Goal: Task Accomplishment & Management: Use online tool/utility

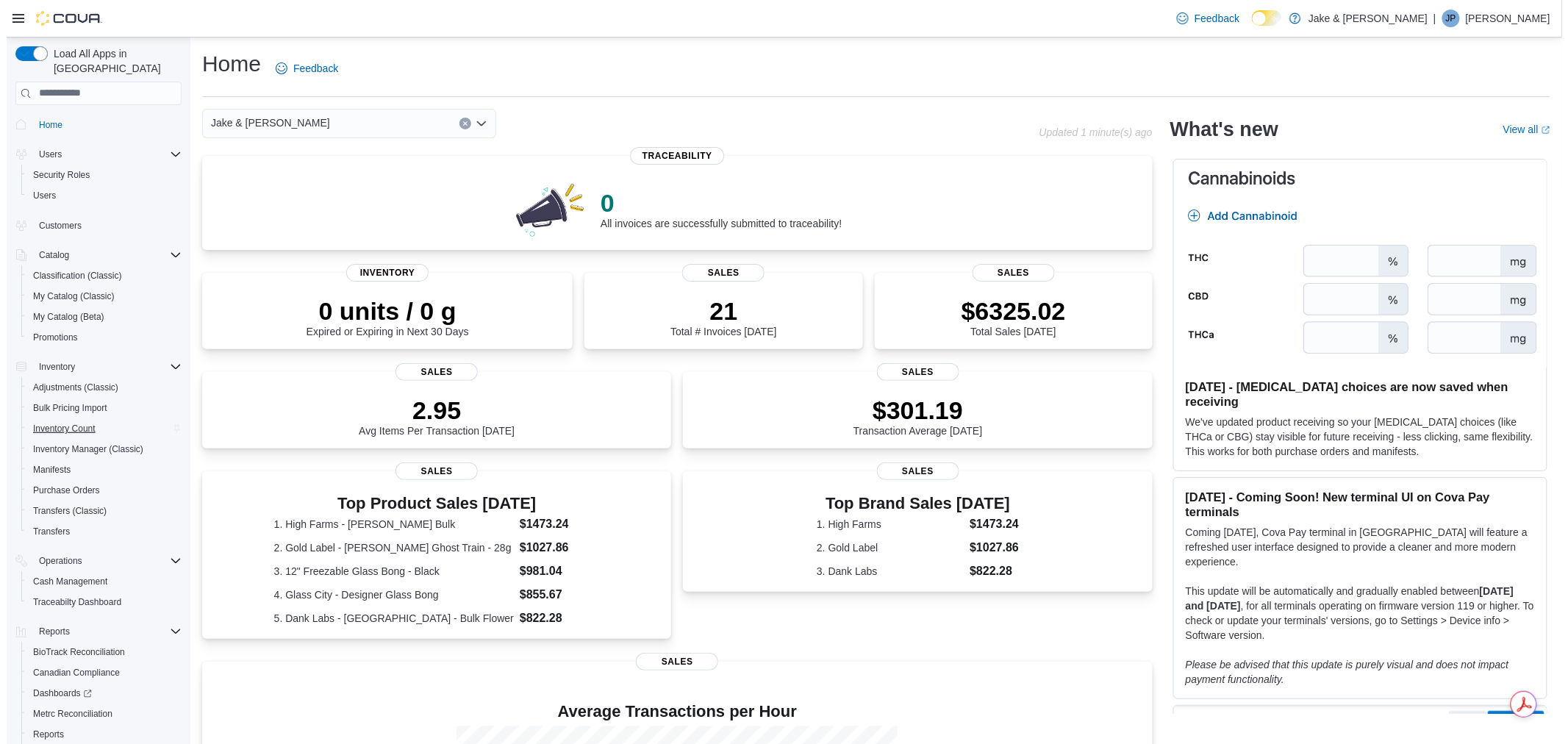
scroll to position [61, 0]
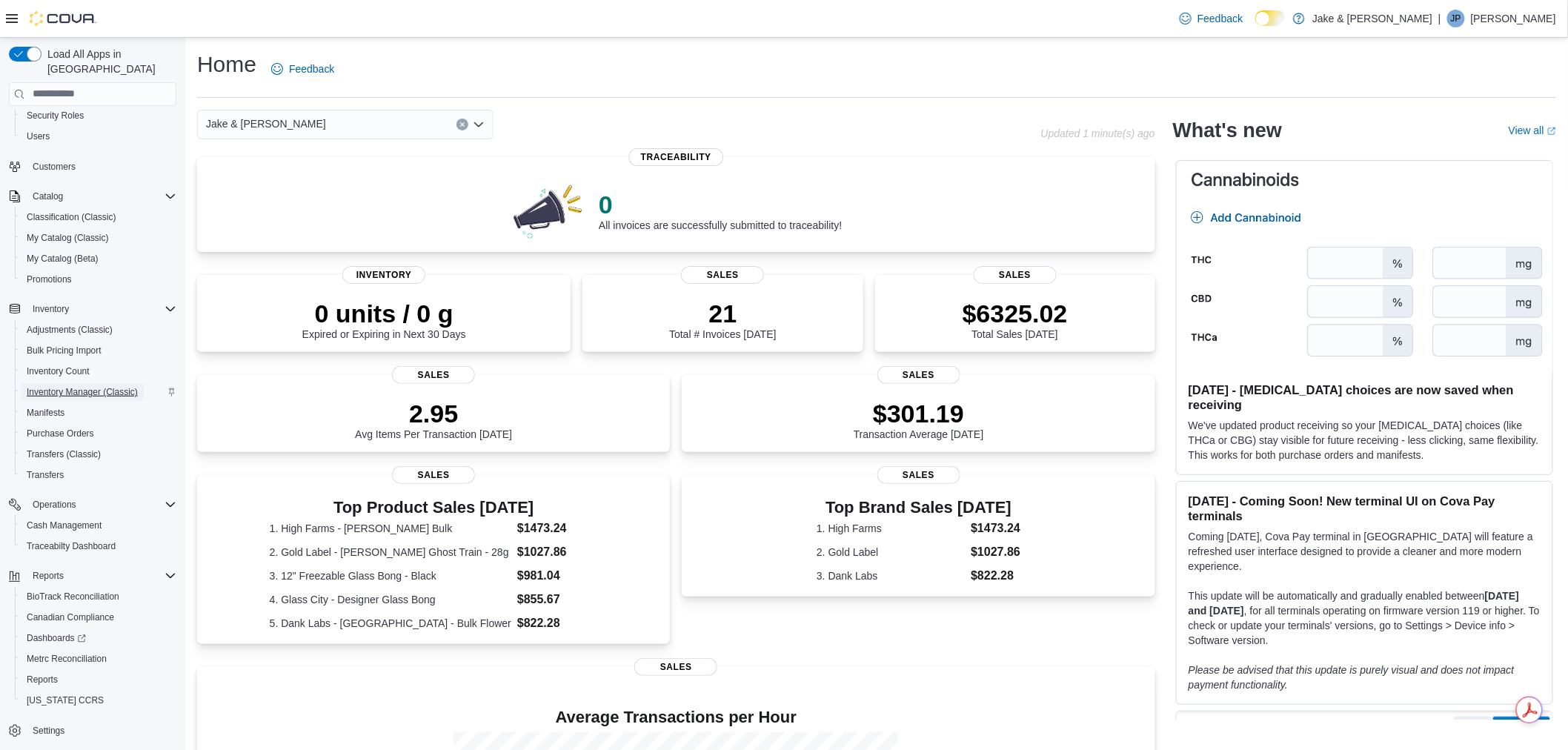
click at [62, 386] on span "Inventory Manager (Classic)" at bounding box center [81, 392] width 111 height 12
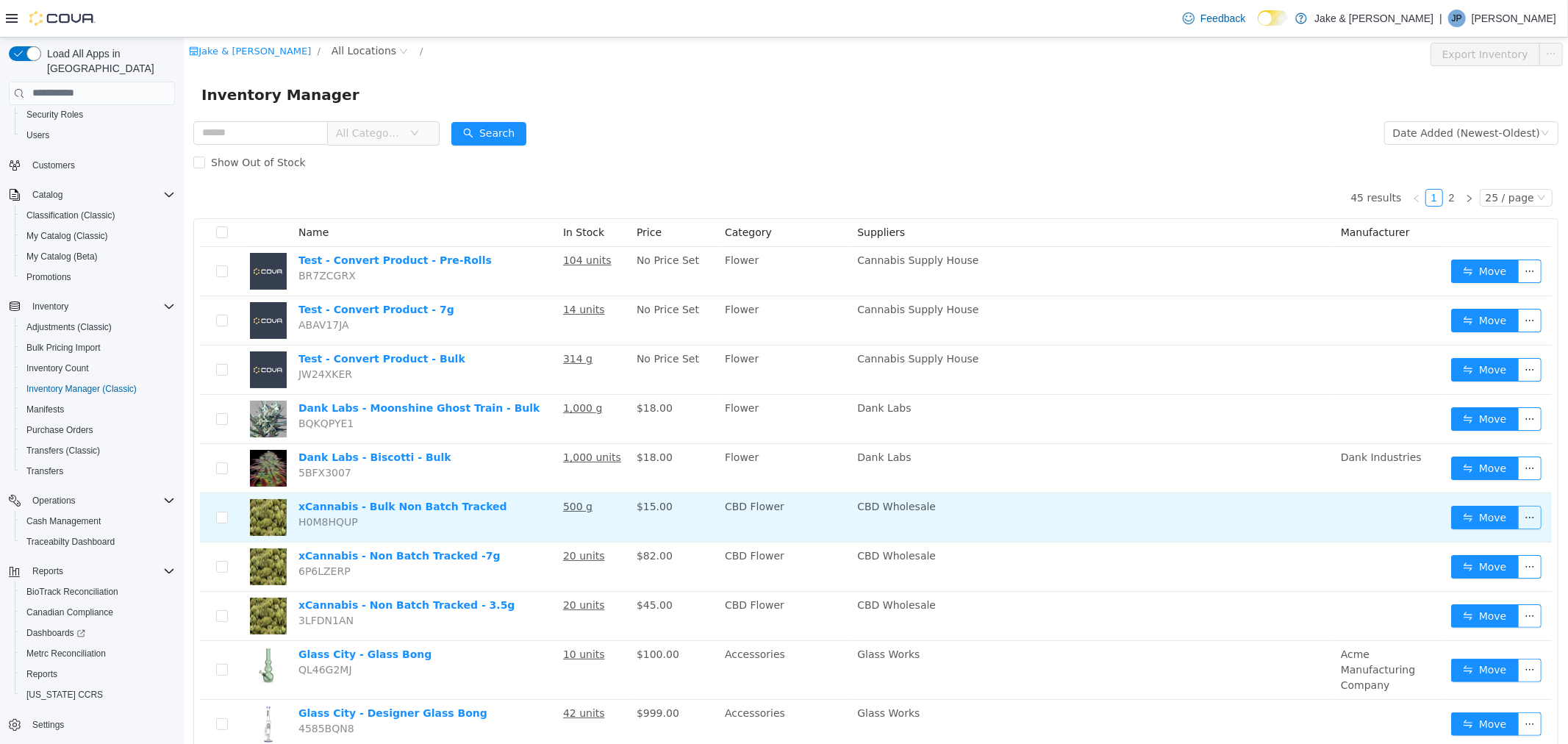
click at [1522, 522] on button "button" at bounding box center [1528, 516] width 23 height 23
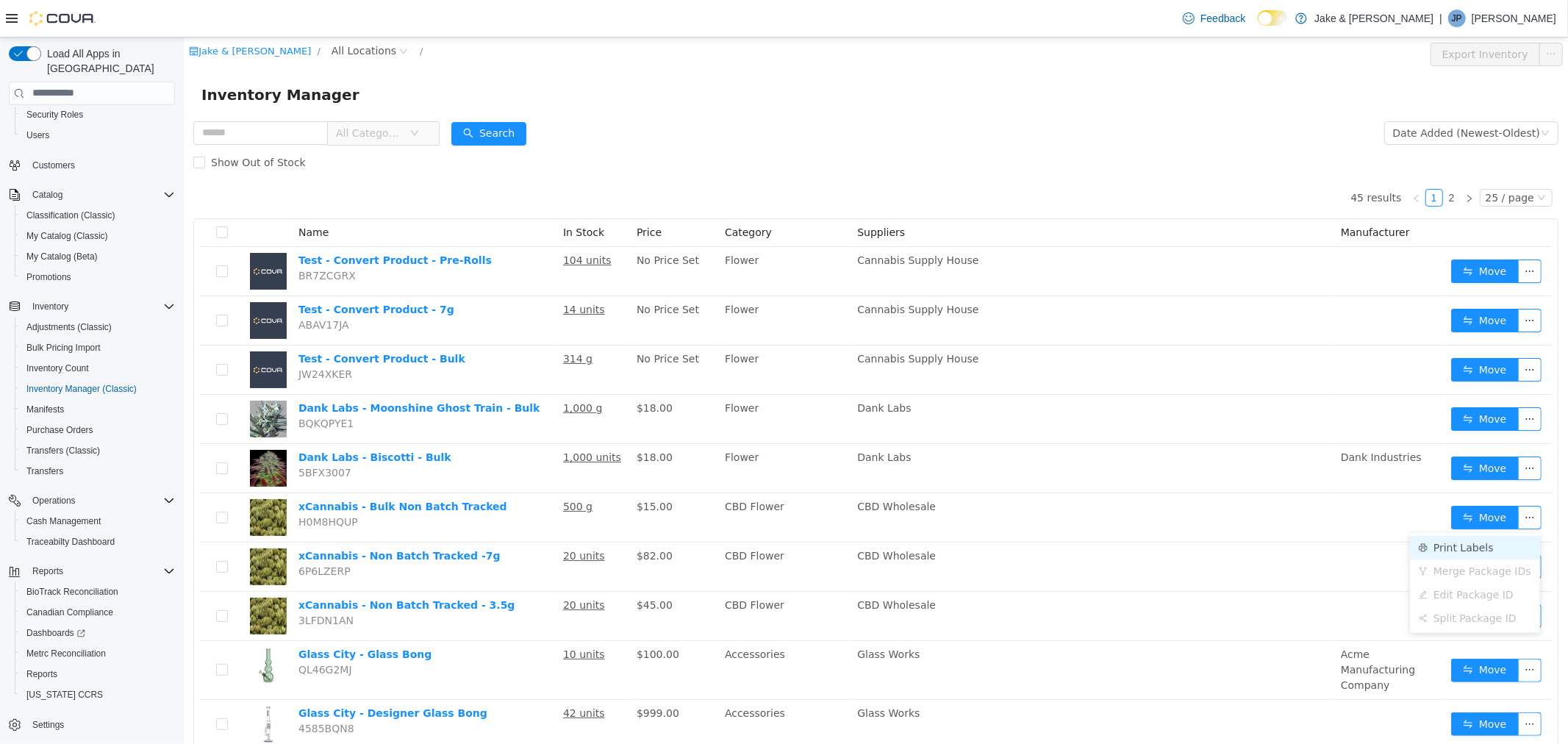
click at [1435, 543] on li "Print Labels" at bounding box center [1474, 546] width 130 height 23
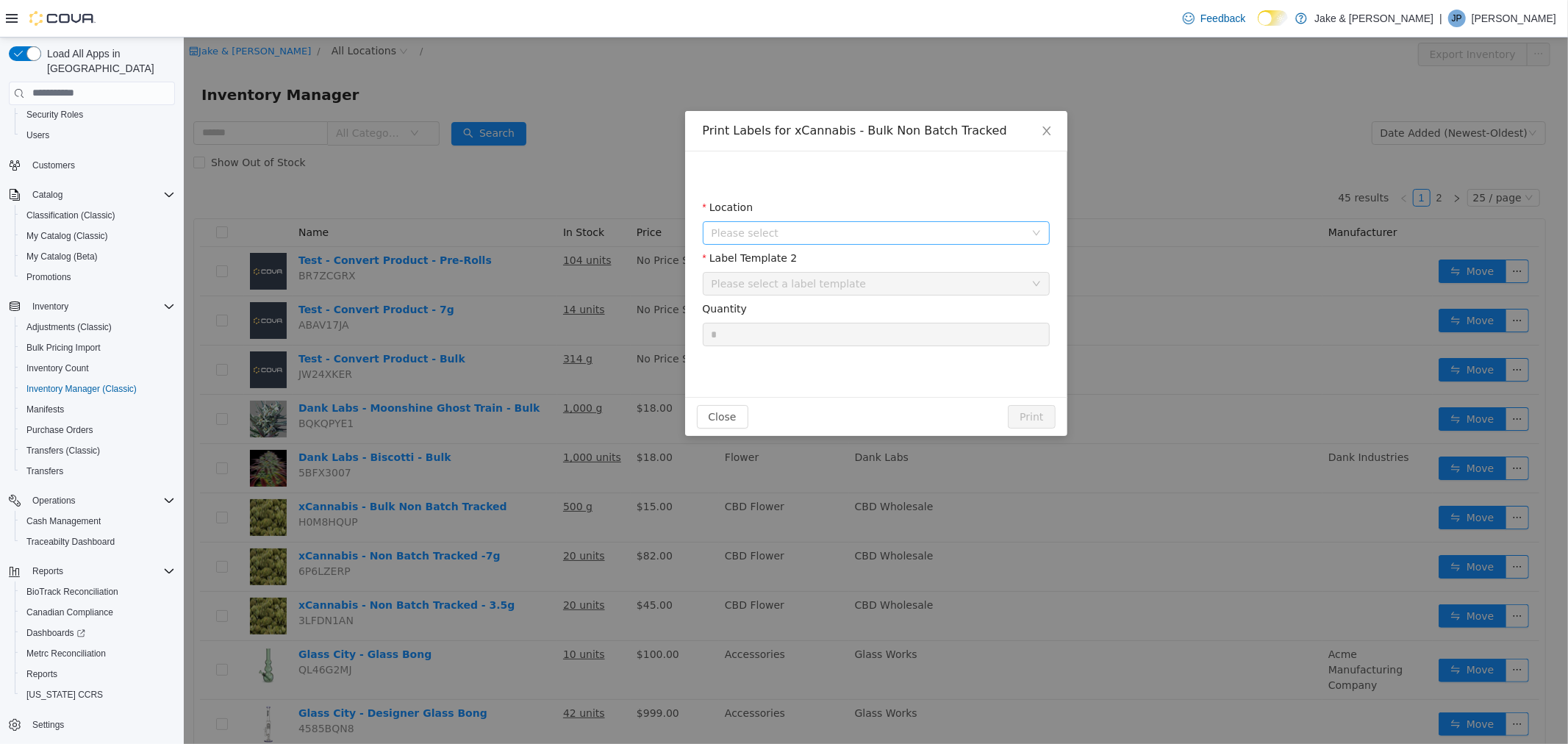
click at [821, 241] on span "Please select" at bounding box center [870, 232] width 319 height 22
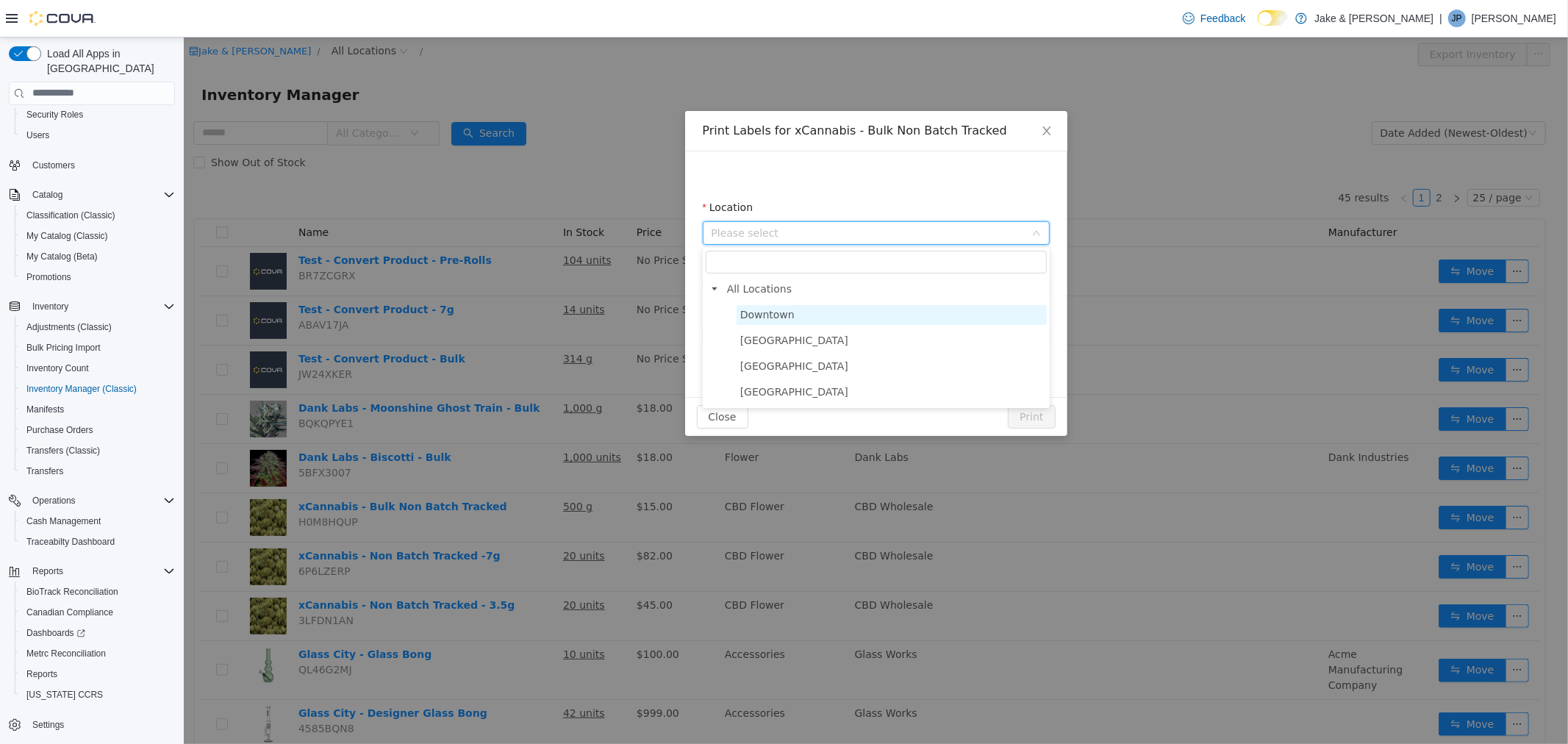
click at [812, 309] on span "Downtown" at bounding box center [890, 314] width 310 height 20
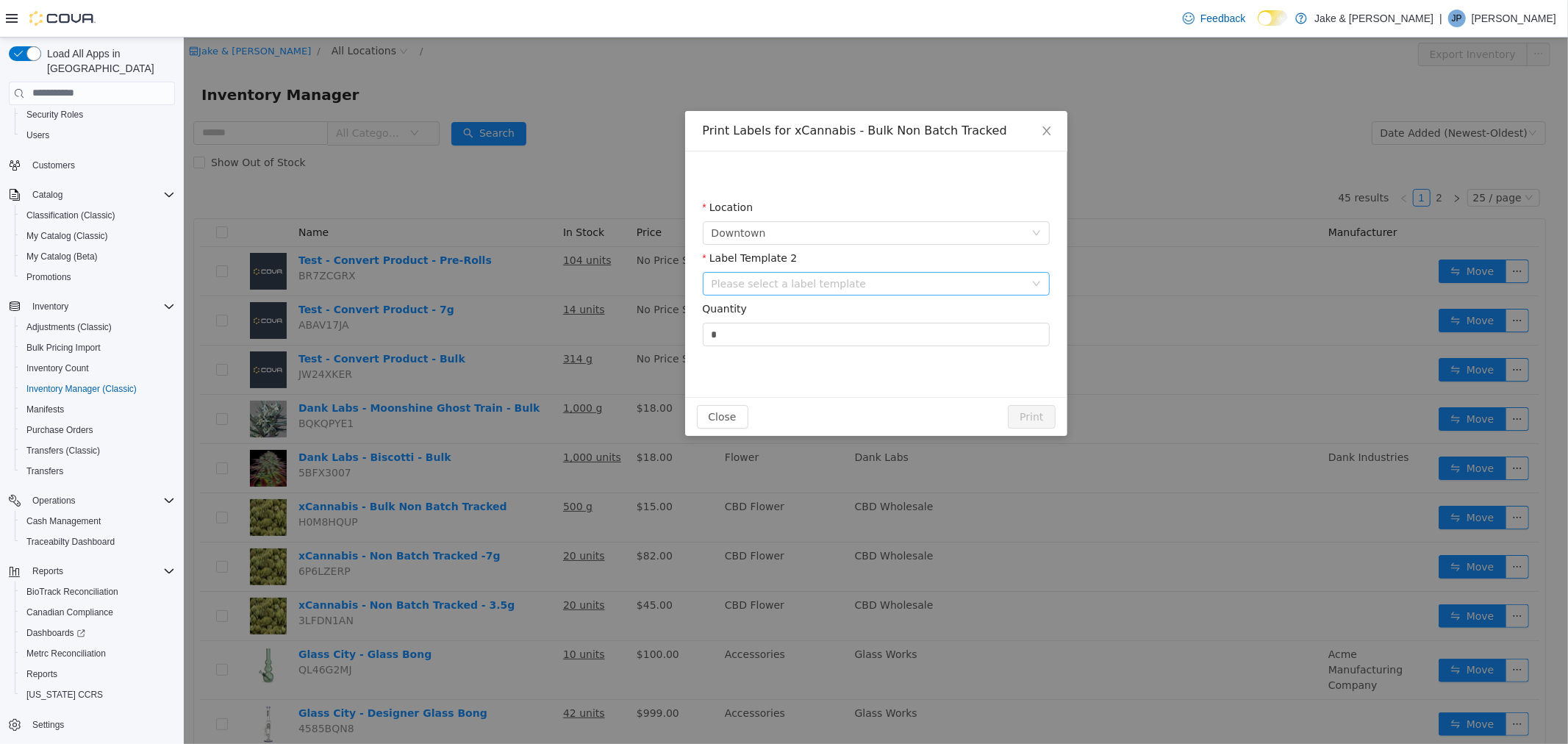
click at [827, 285] on div "Please select a label template" at bounding box center [867, 283] width 313 height 15
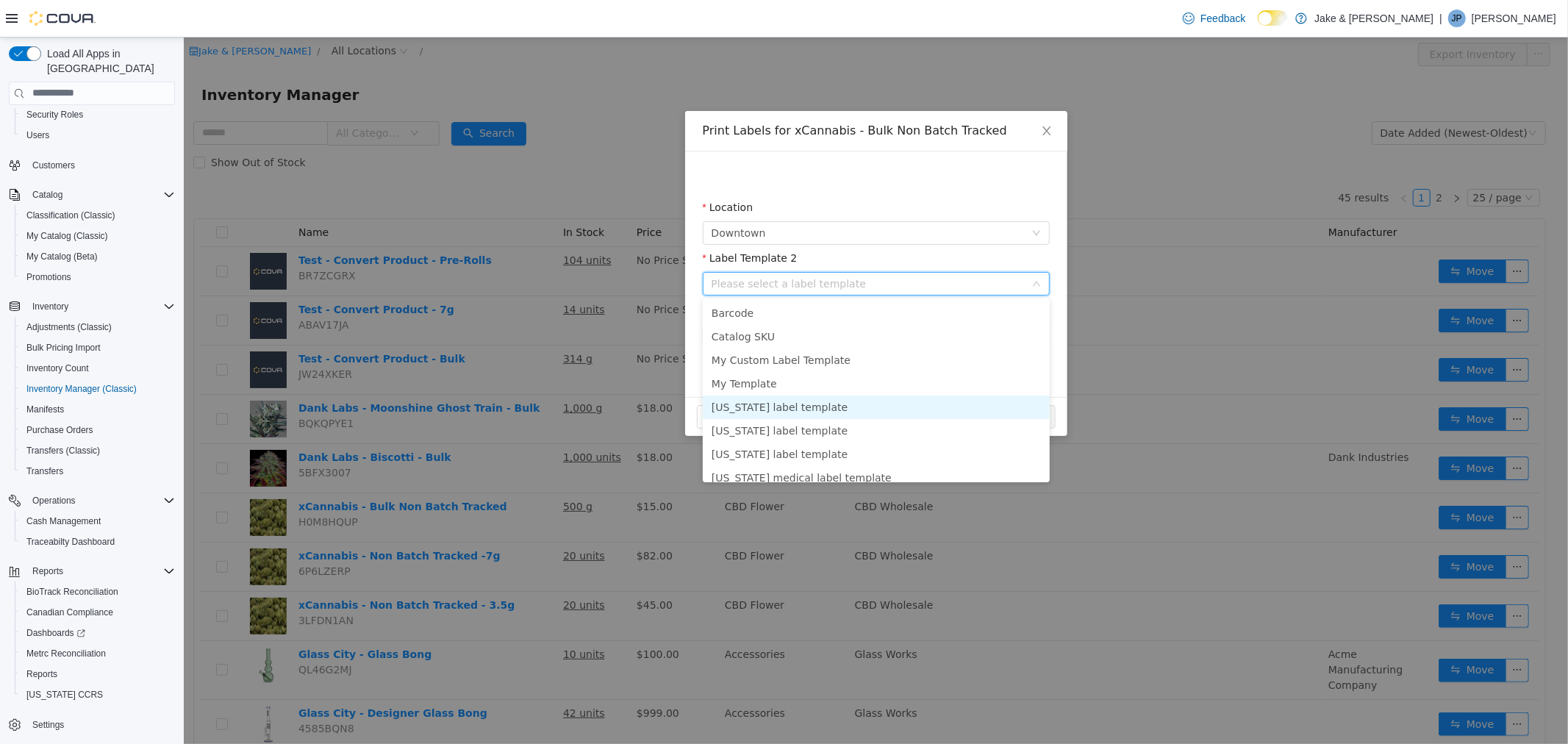
click at [824, 400] on li "[US_STATE] label template" at bounding box center [875, 406] width 347 height 23
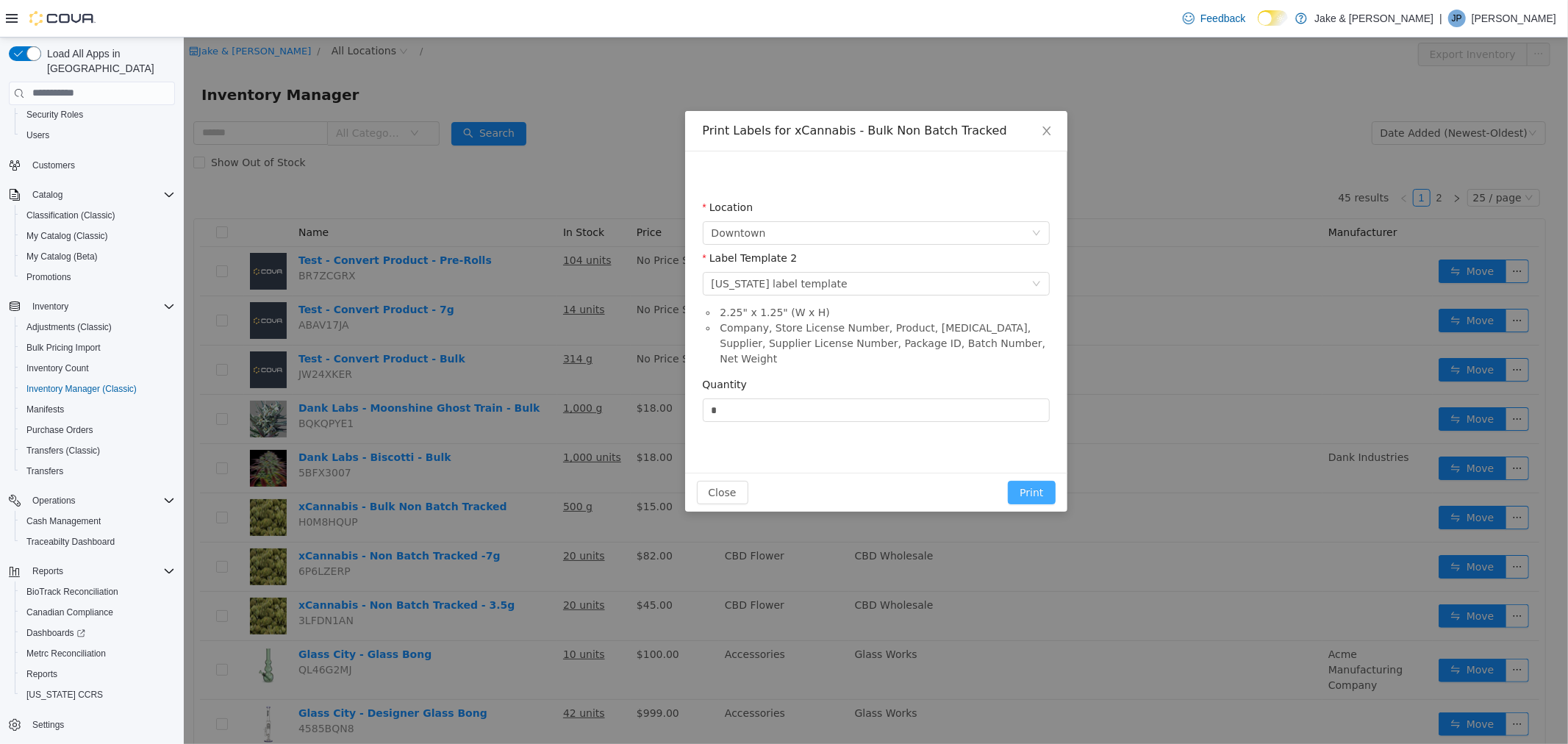
click at [1031, 481] on button "Print" at bounding box center [1030, 492] width 47 height 23
click at [1043, 481] on button "Print" at bounding box center [1030, 492] width 47 height 23
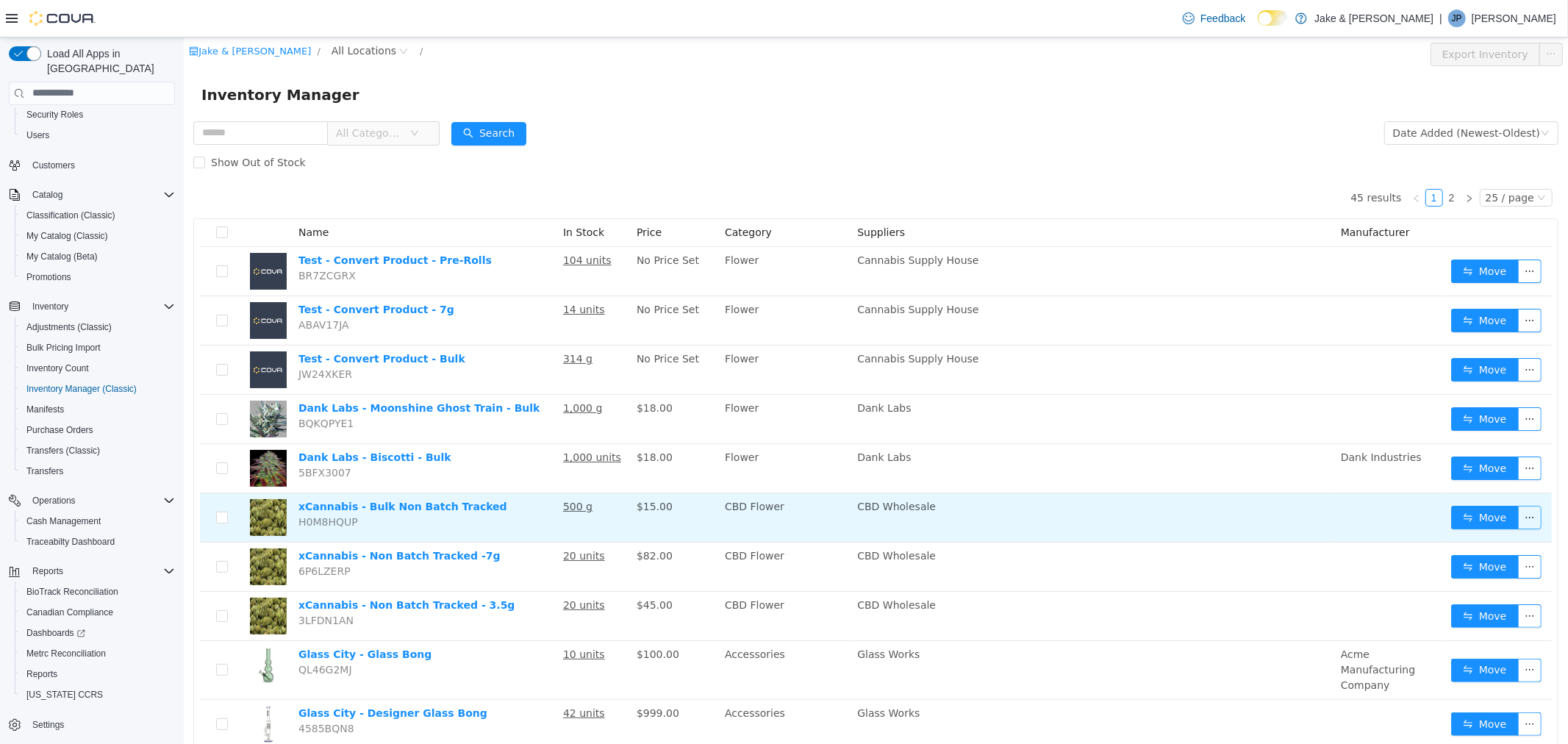
click at [1523, 517] on button "button" at bounding box center [1528, 516] width 23 height 23
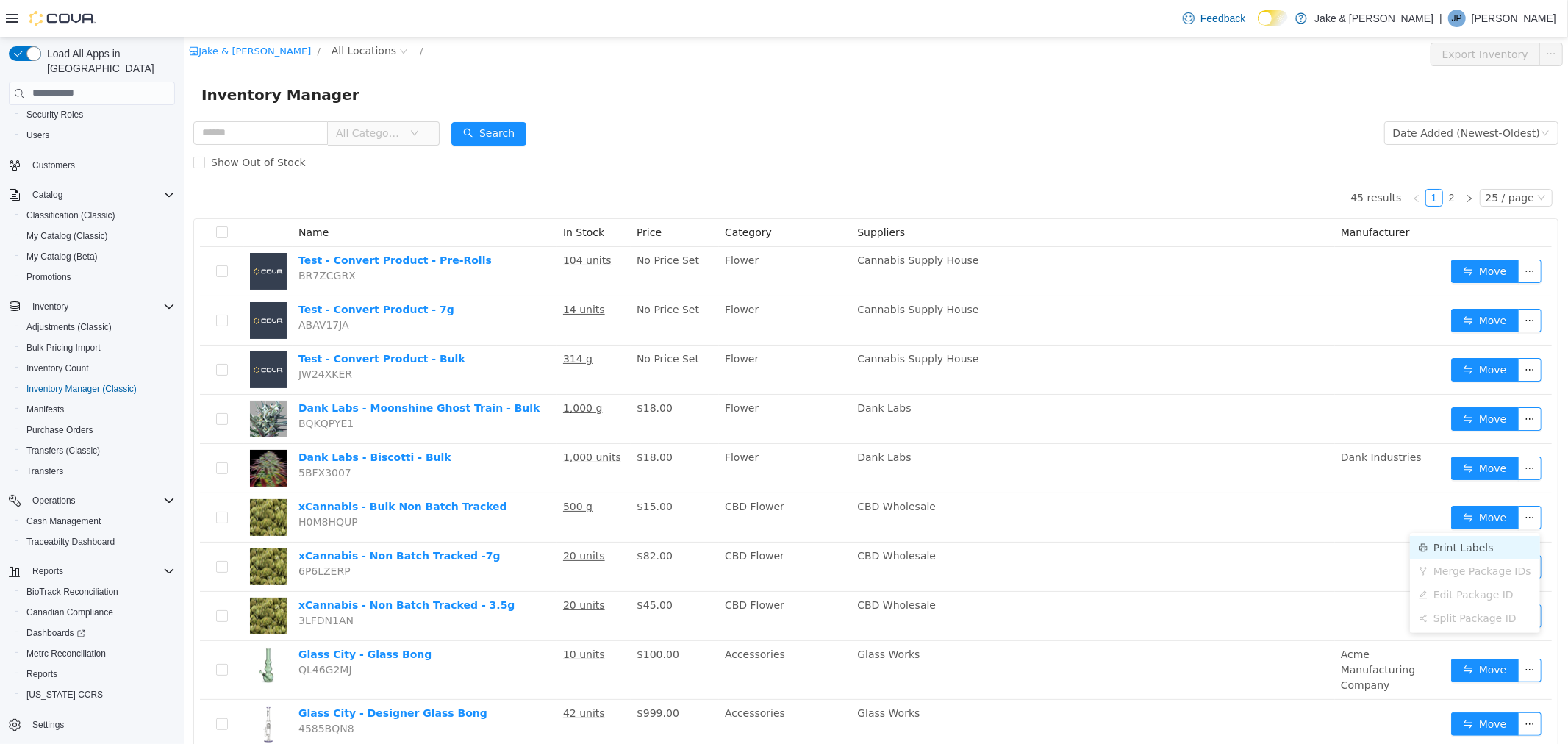
click at [1454, 552] on li "Print Labels" at bounding box center [1474, 546] width 130 height 23
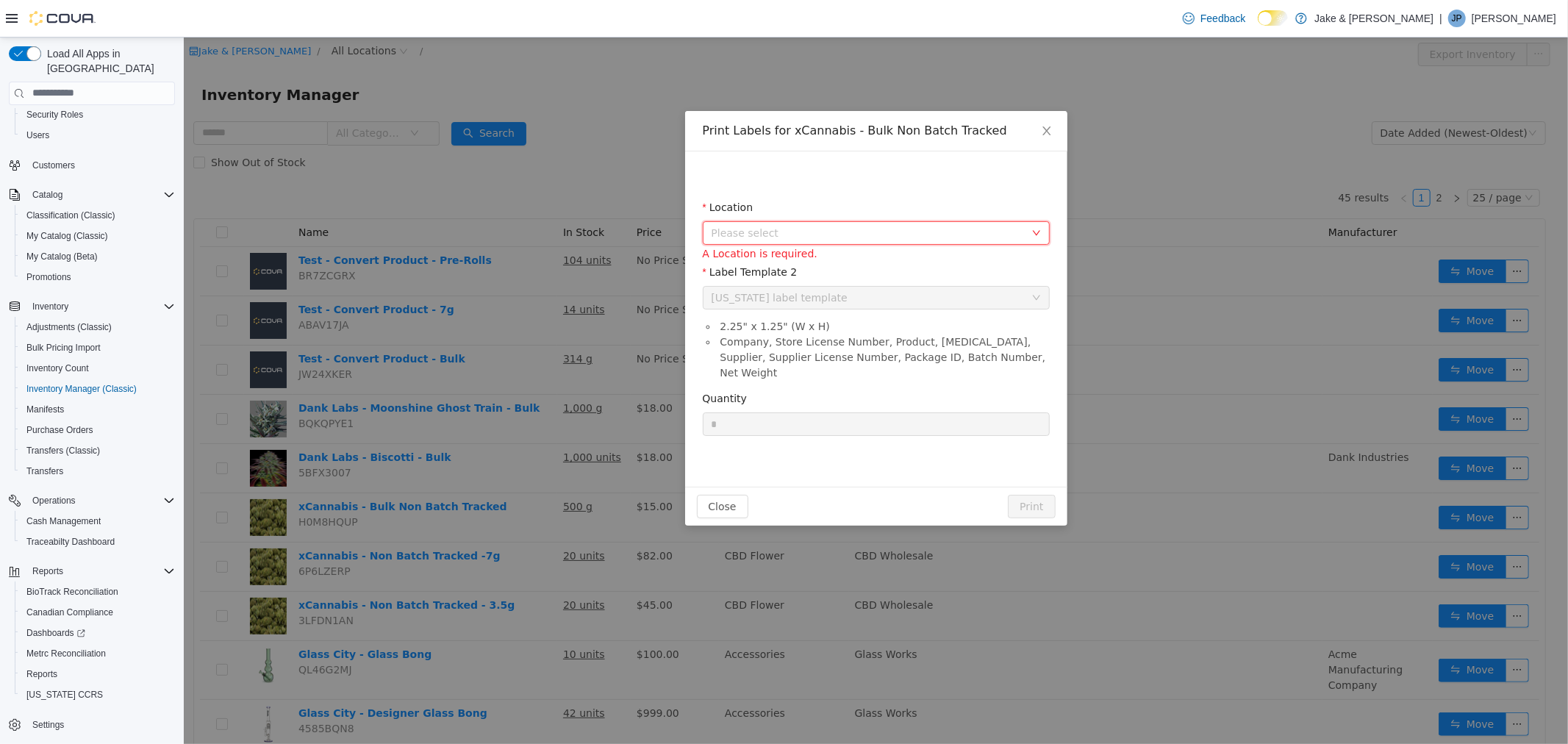
click at [865, 233] on span "Please select" at bounding box center [867, 233] width 313 height 15
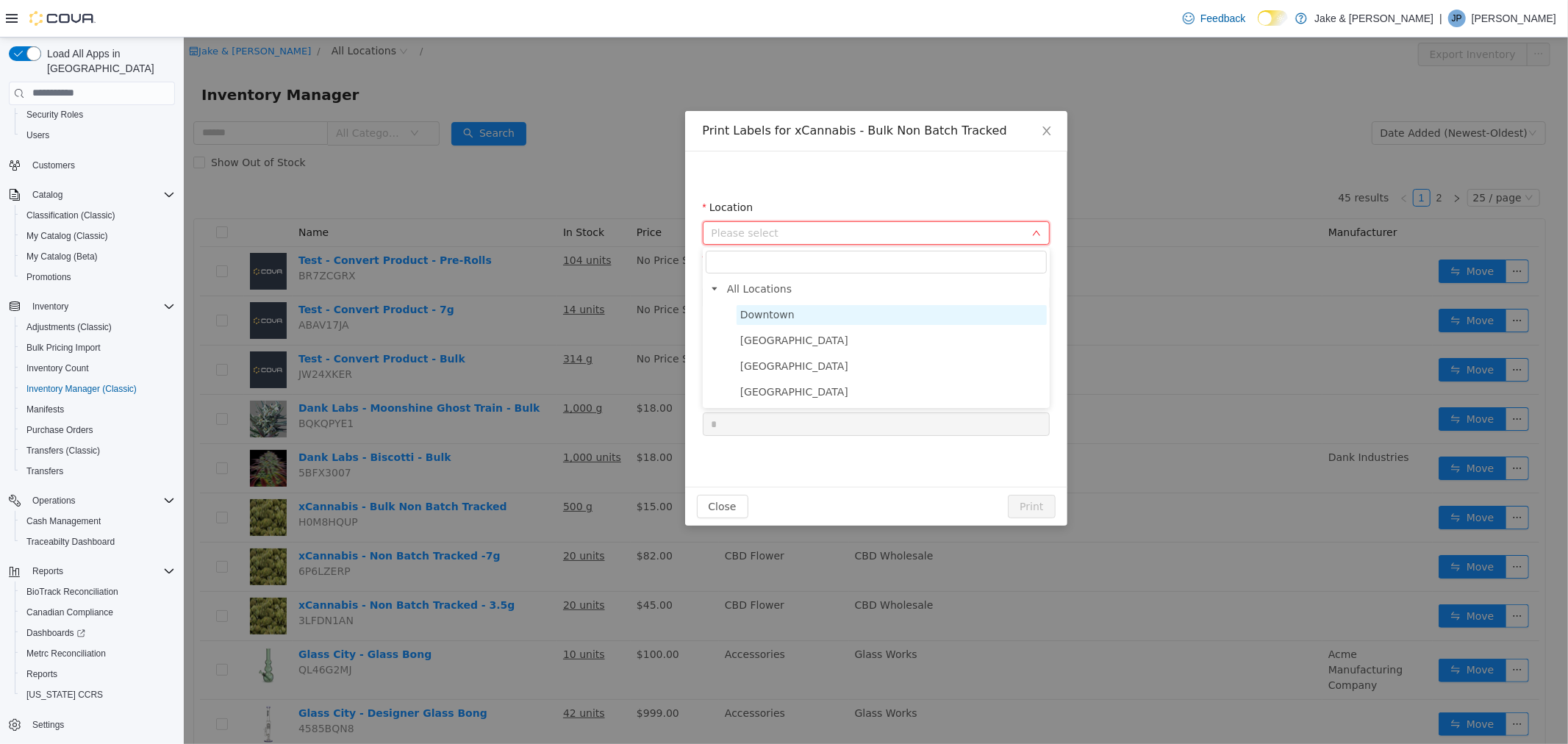
click at [824, 314] on span "Downtown" at bounding box center [890, 314] width 310 height 20
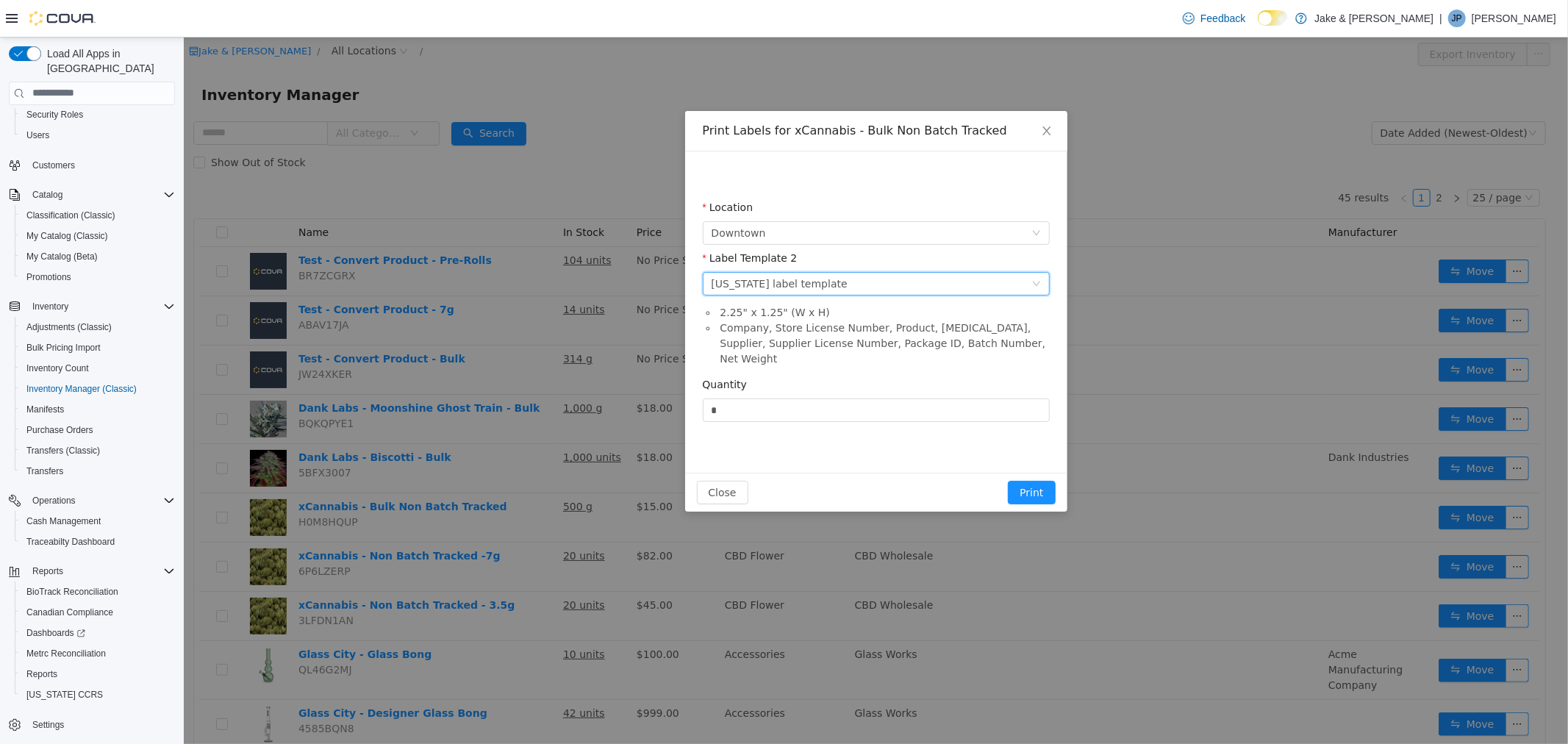
click at [825, 293] on div "Please select a label template [US_STATE] label template" at bounding box center [870, 283] width 319 height 22
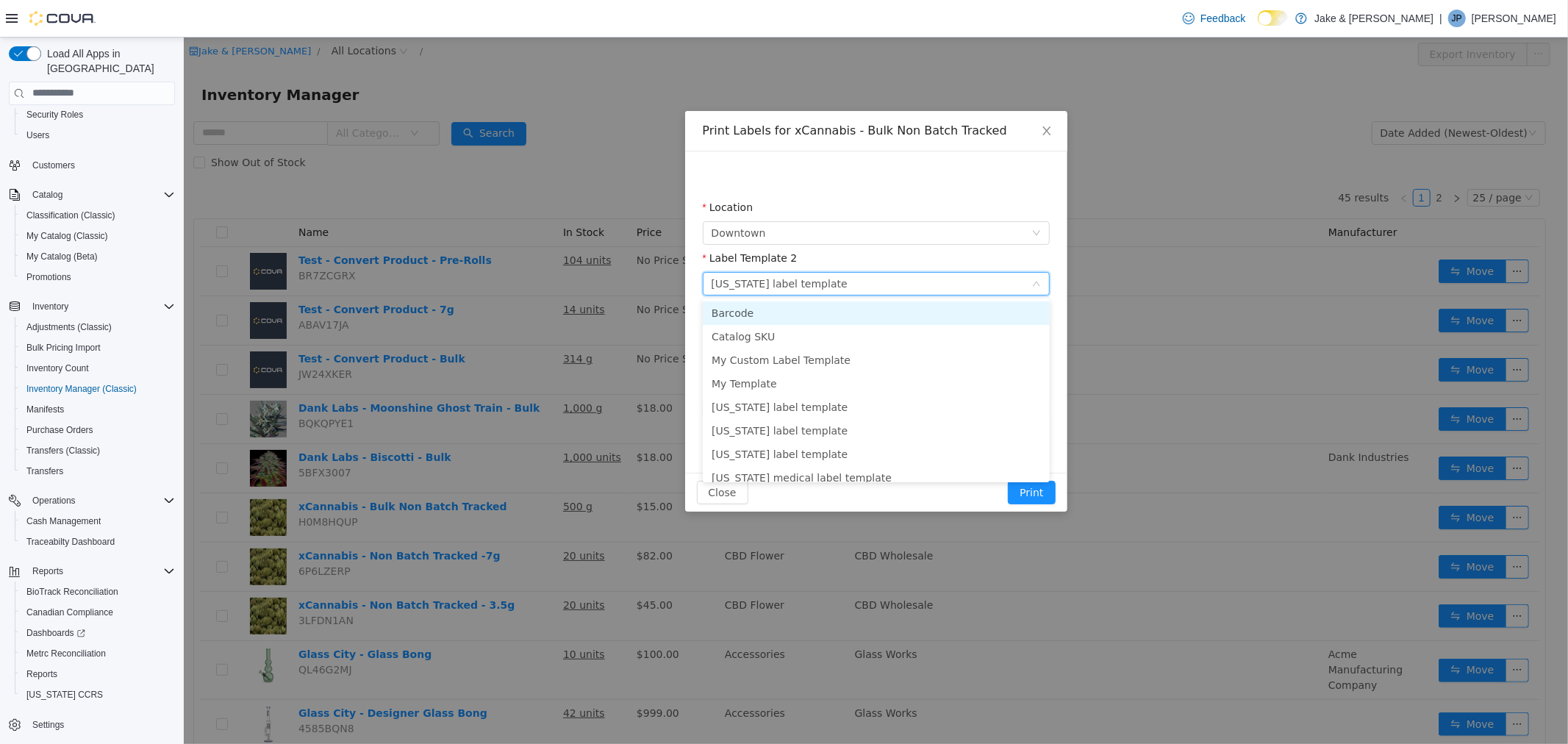
click at [833, 284] on div "Please select a label template [US_STATE] label template" at bounding box center [870, 283] width 319 height 22
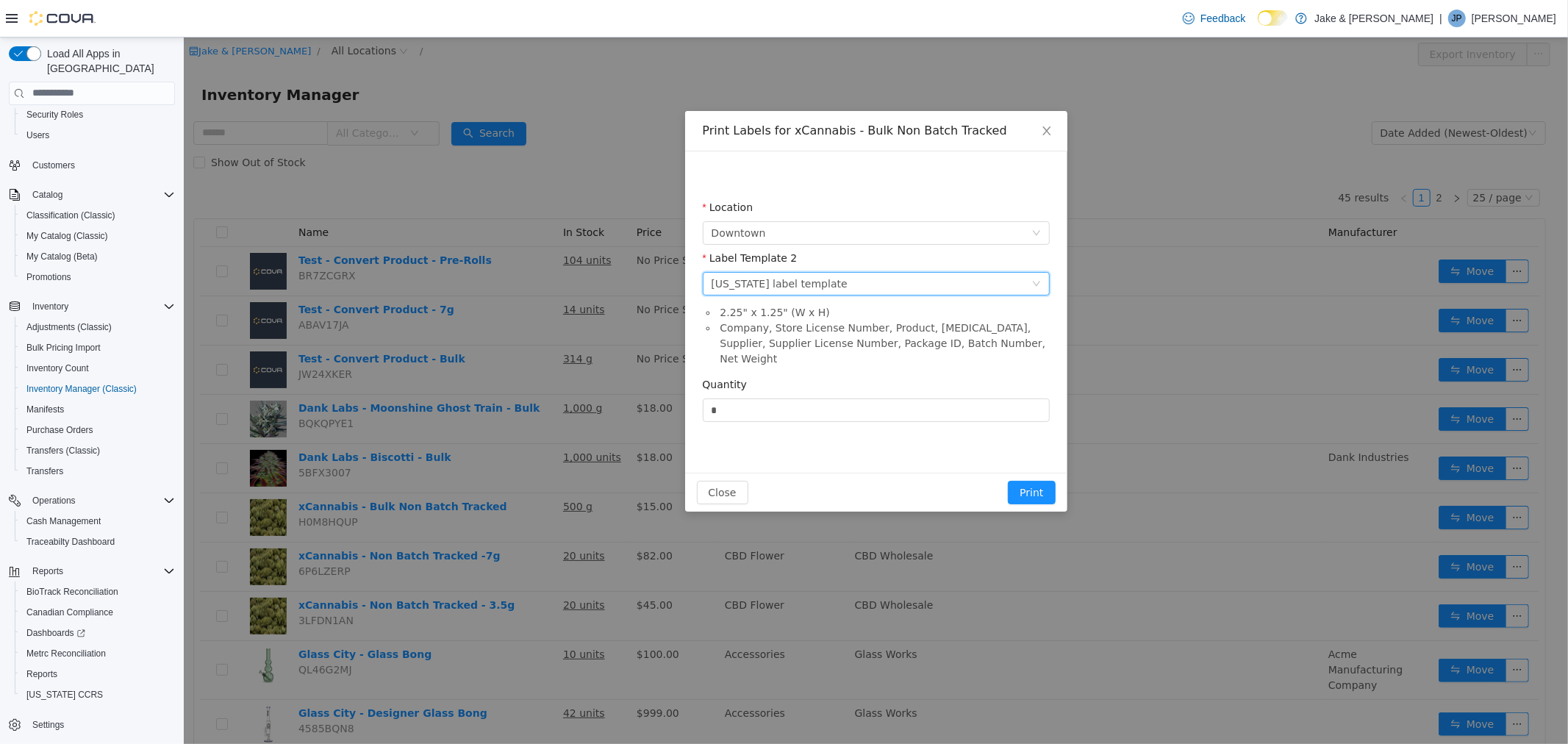
click at [838, 282] on div "Please select a label template [US_STATE] label template" at bounding box center [870, 283] width 319 height 22
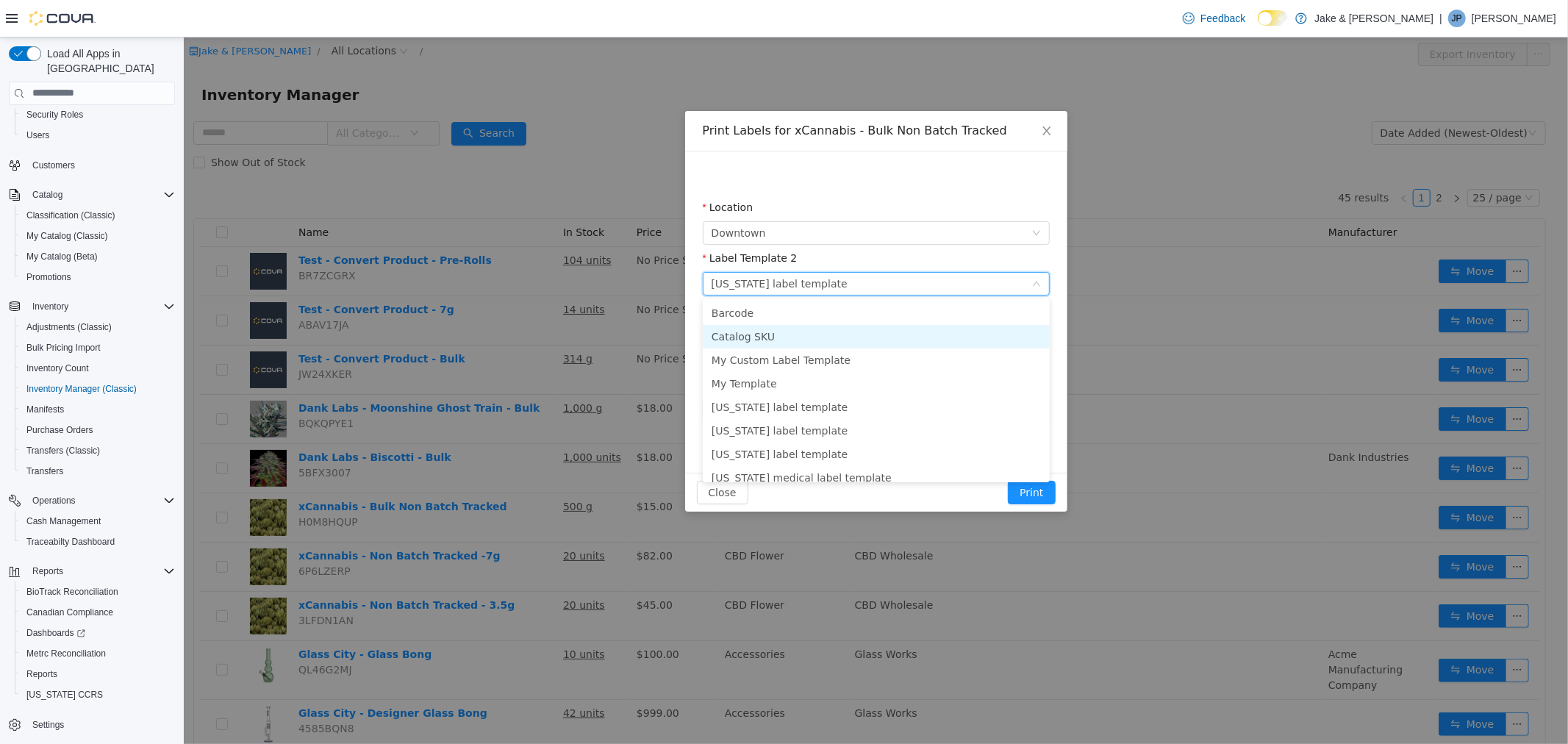
click at [815, 331] on li "Catalog SKU" at bounding box center [875, 335] width 347 height 23
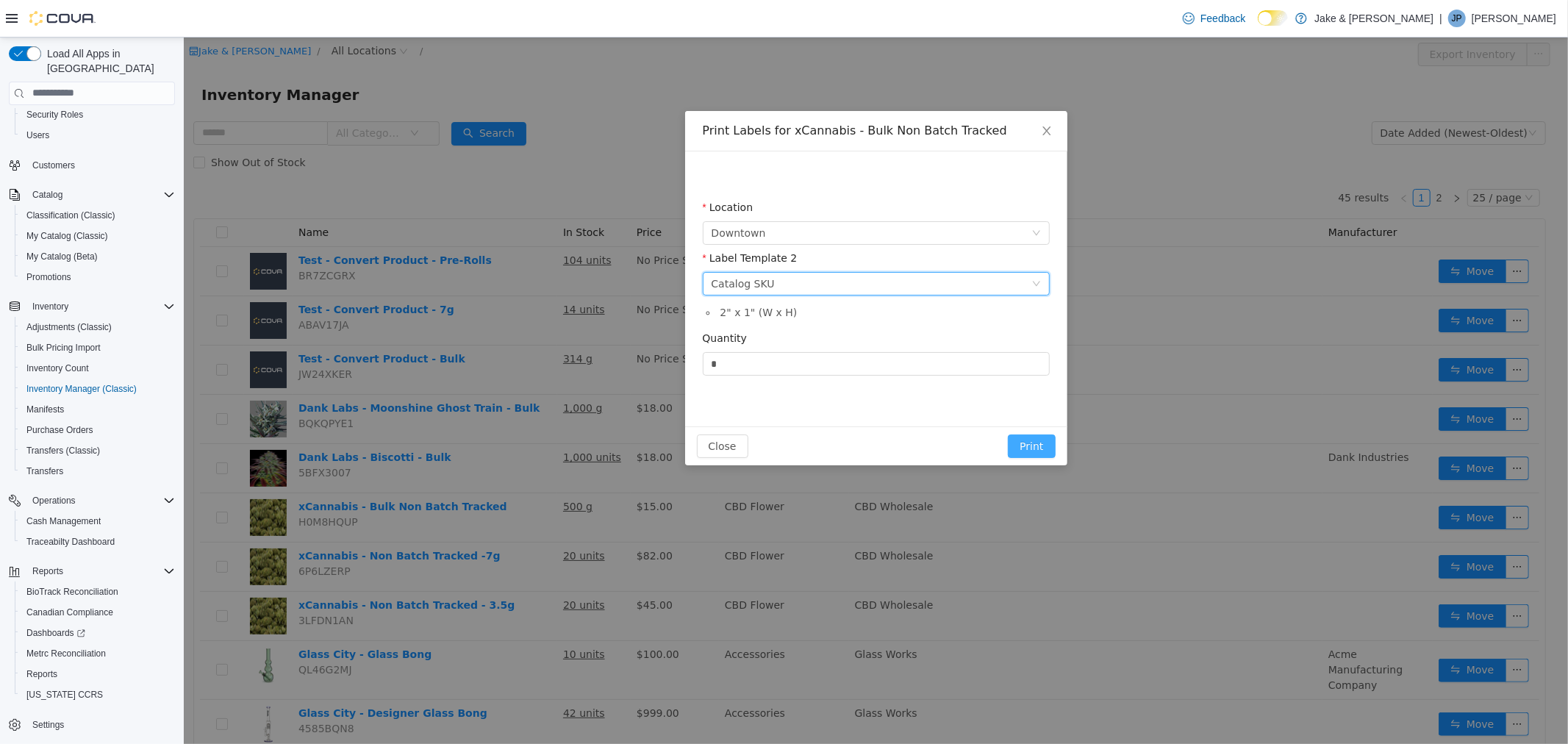
click at [1019, 436] on button "Print" at bounding box center [1030, 445] width 47 height 23
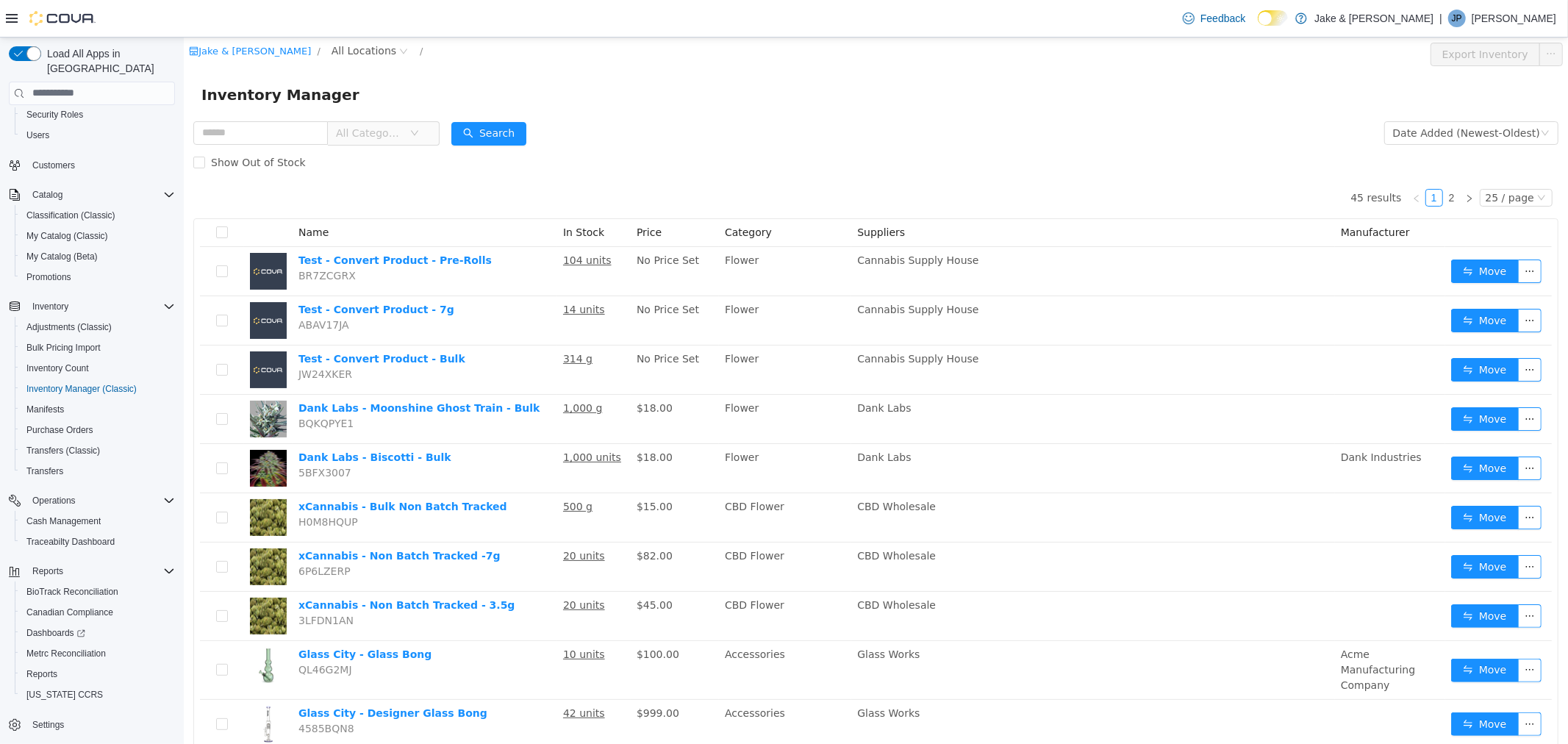
click at [1519, 18] on p "[PERSON_NAME]" at bounding box center [1513, 19] width 85 height 18
click at [1445, 144] on span "Sign Out" at bounding box center [1461, 146] width 40 height 15
